Goal: Task Accomplishment & Management: Manage account settings

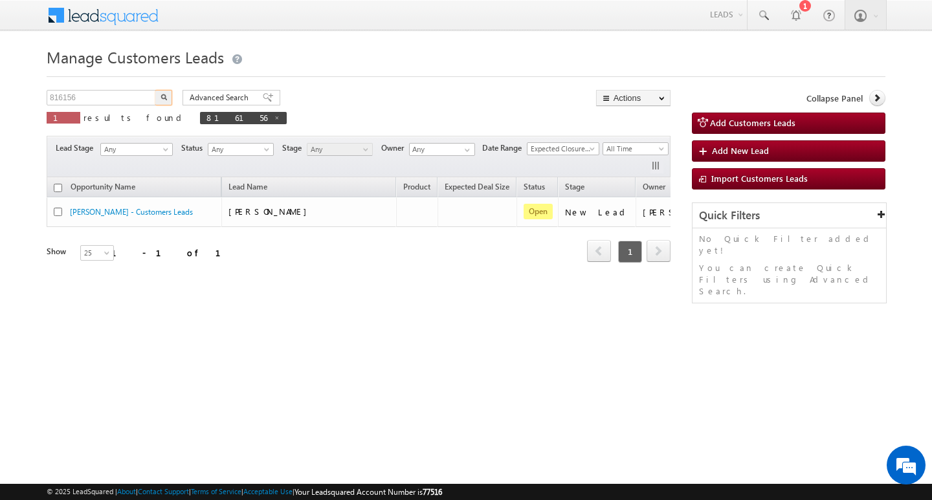
scroll to position [0, 65]
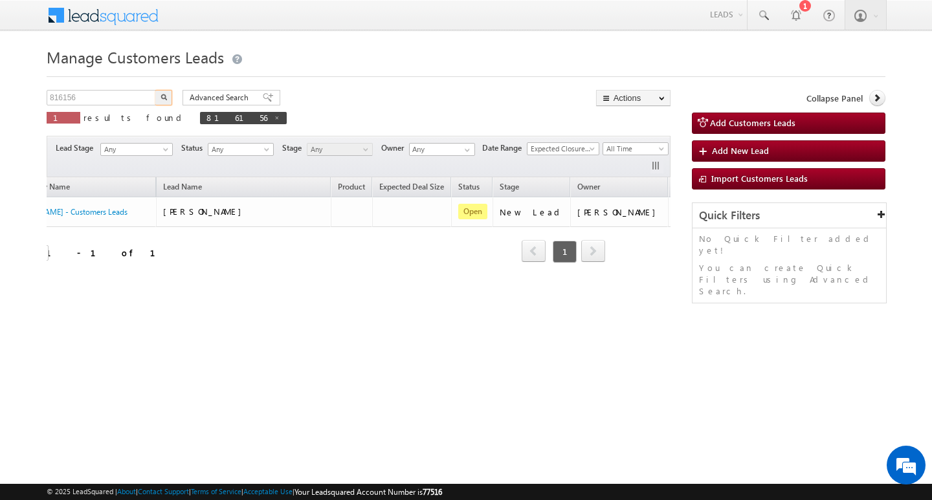
click at [107, 96] on input "816156" at bounding box center [102, 98] width 111 height 16
type input "Search Customers Leads"
click at [122, 100] on input "text" at bounding box center [102, 98] width 111 height 16
paste input "812464"
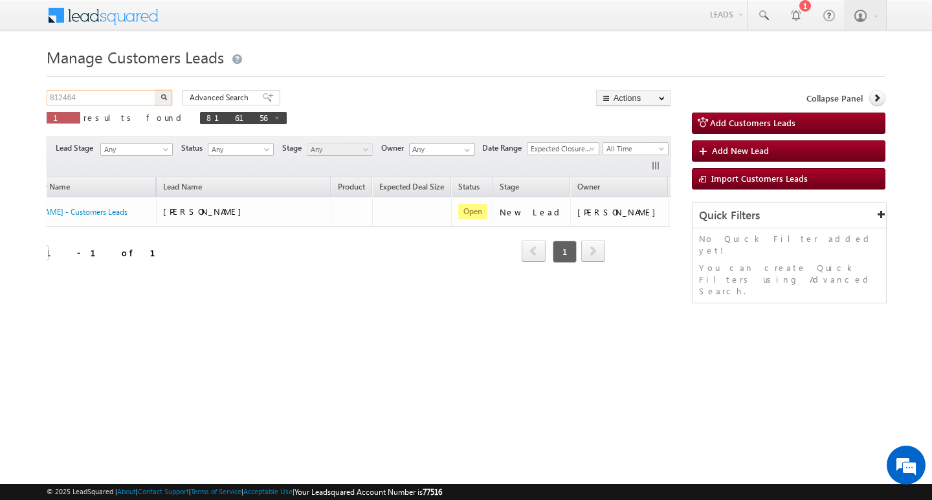
type input "812464"
click at [155, 90] on button "button" at bounding box center [163, 98] width 17 height 16
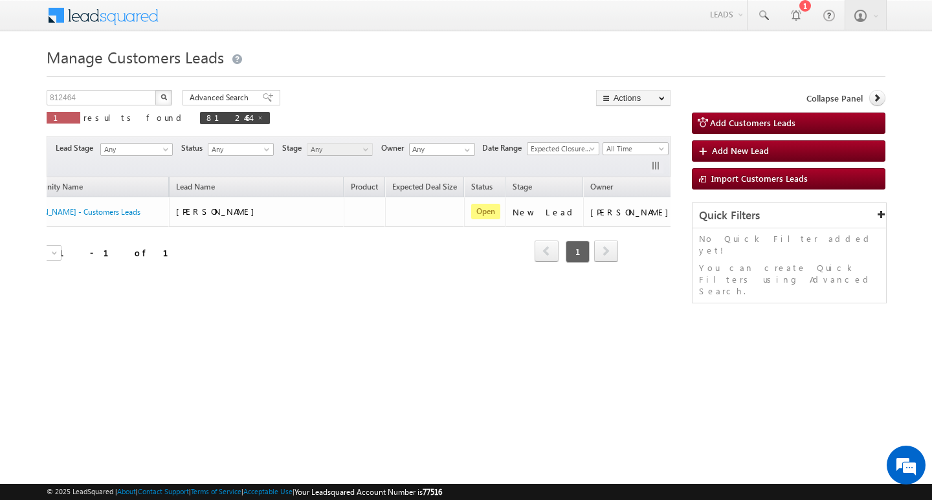
click at [324, 278] on div "Opportunity Name Lead Name Product Expected Deal Size Status Stage Owner Action…" at bounding box center [359, 228] width 624 height 102
drag, startPoint x: 324, startPoint y: 278, endPoint x: 297, endPoint y: 288, distance: 28.3
click at [280, 279] on div "Opportunity Name Lead Name Product Expected Deal Size Status Stage Owner Action…" at bounding box center [359, 228] width 624 height 102
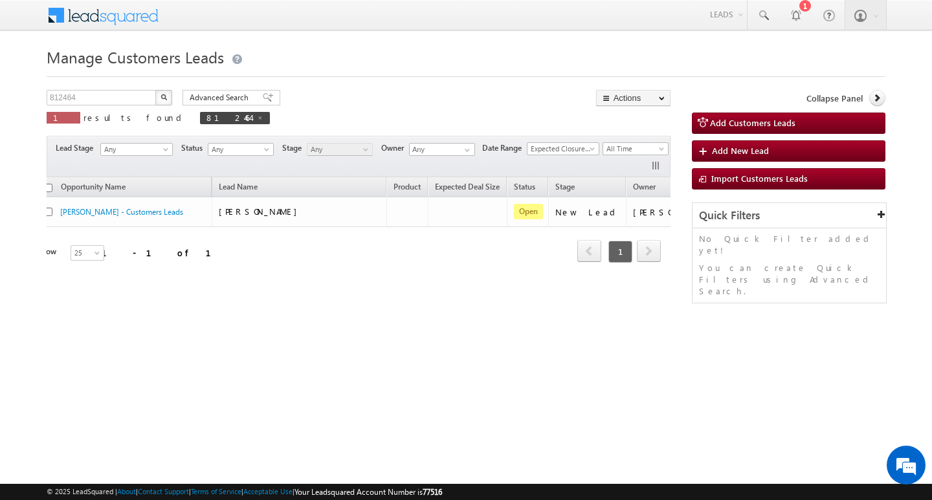
scroll to position [0, 12]
click at [113, 84] on div "Manage Customers Leads Customers Leads updated successfully. 812464 X 1 results…" at bounding box center [466, 205] width 839 height 324
click at [106, 97] on input "812464" at bounding box center [102, 98] width 111 height 16
paste input "812464"
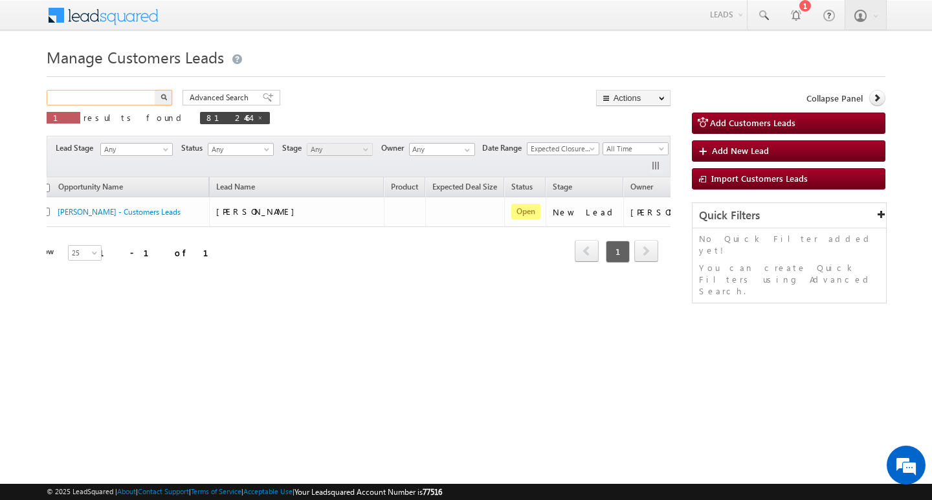
type input "812464"
click at [155, 90] on button "button" at bounding box center [163, 98] width 17 height 16
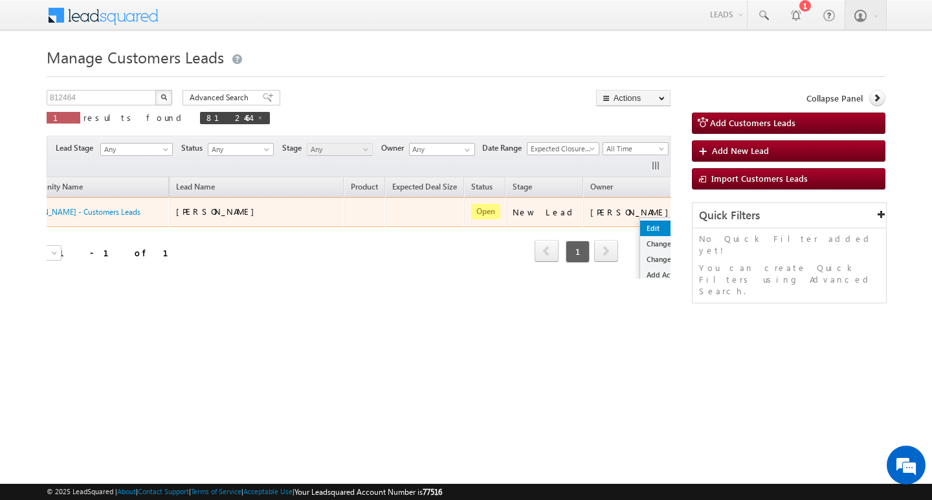
click at [640, 234] on link "Edit" at bounding box center [672, 229] width 65 height 16
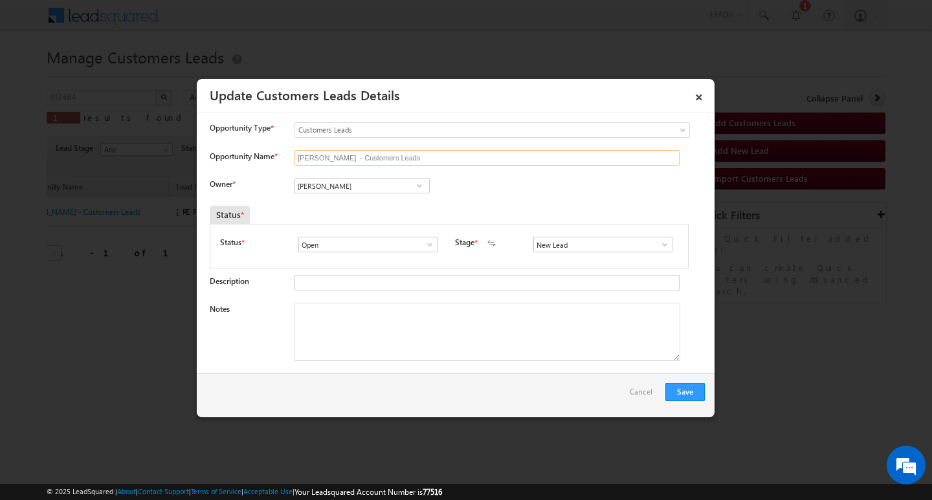
click at [423, 154] on input "[PERSON_NAME] - Customers Leads" at bounding box center [487, 158] width 385 height 16
click at [361, 162] on input "Opportunity Name *" at bounding box center [487, 158] width 385 height 16
paste input "[PERSON_NAME]"
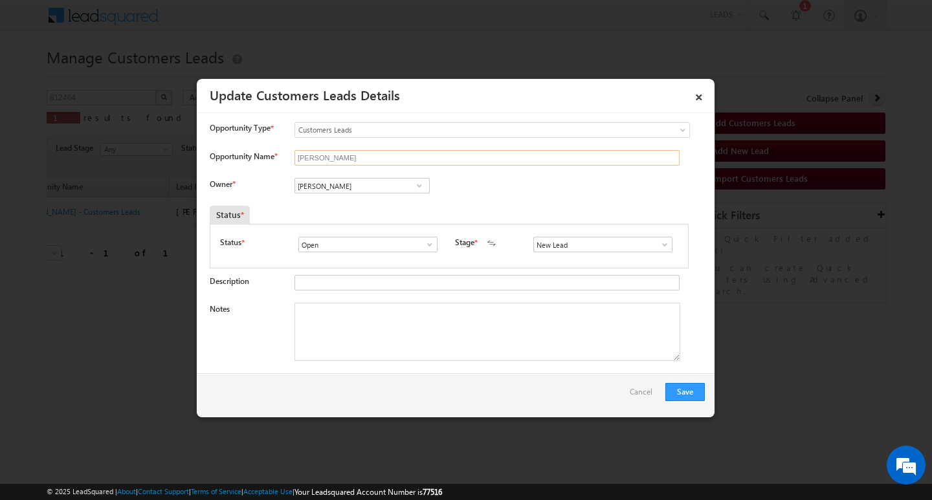
type input "[PERSON_NAME]"
click at [359, 180] on input "[PERSON_NAME]" at bounding box center [362, 186] width 135 height 16
click at [379, 179] on input at bounding box center [362, 186] width 135 height 16
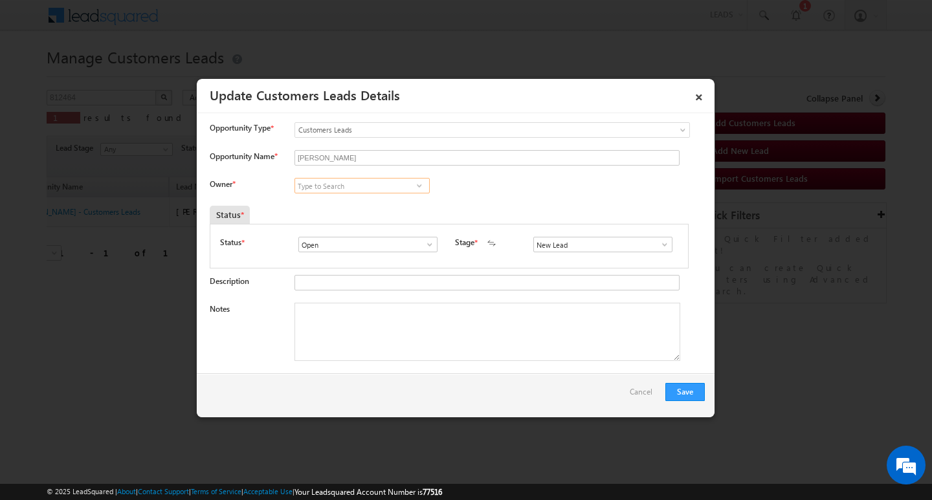
paste input "[PERSON_NAME]"
click at [381, 194] on link "[PERSON_NAME] [PERSON_NAME][EMAIL_ADDRESS][DOMAIN_NAME]" at bounding box center [362, 206] width 135 height 25
type input "[PERSON_NAME]"
click at [403, 360] on textarea "Notes" at bounding box center [488, 332] width 386 height 58
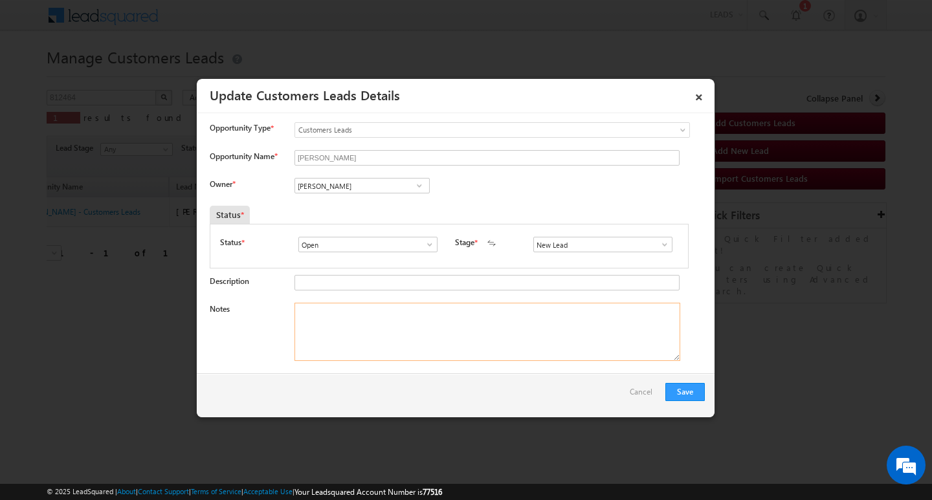
click at [453, 317] on textarea "Notes" at bounding box center [488, 332] width 386 height 58
paste textarea "Customer Name: [PERSON_NAME] / AG : 24/ JOB / MOTEH INCOME : 18K / CO AAP : [PE…"
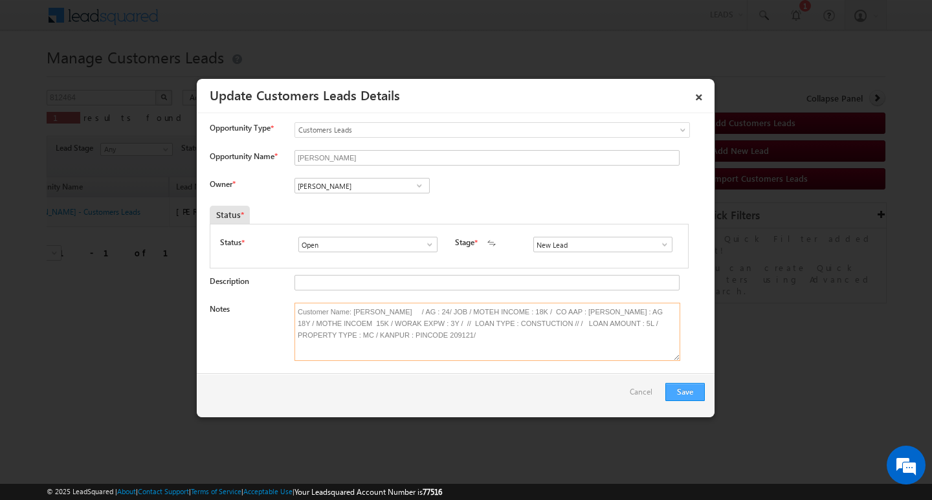
type textarea "Customer Name: [PERSON_NAME] / AG : 24/ JOB / MOTEH INCOME : 18K / CO AAP : [PE…"
click at [677, 388] on button "Save" at bounding box center [685, 392] width 39 height 18
